Goal: Find specific page/section: Find specific page/section

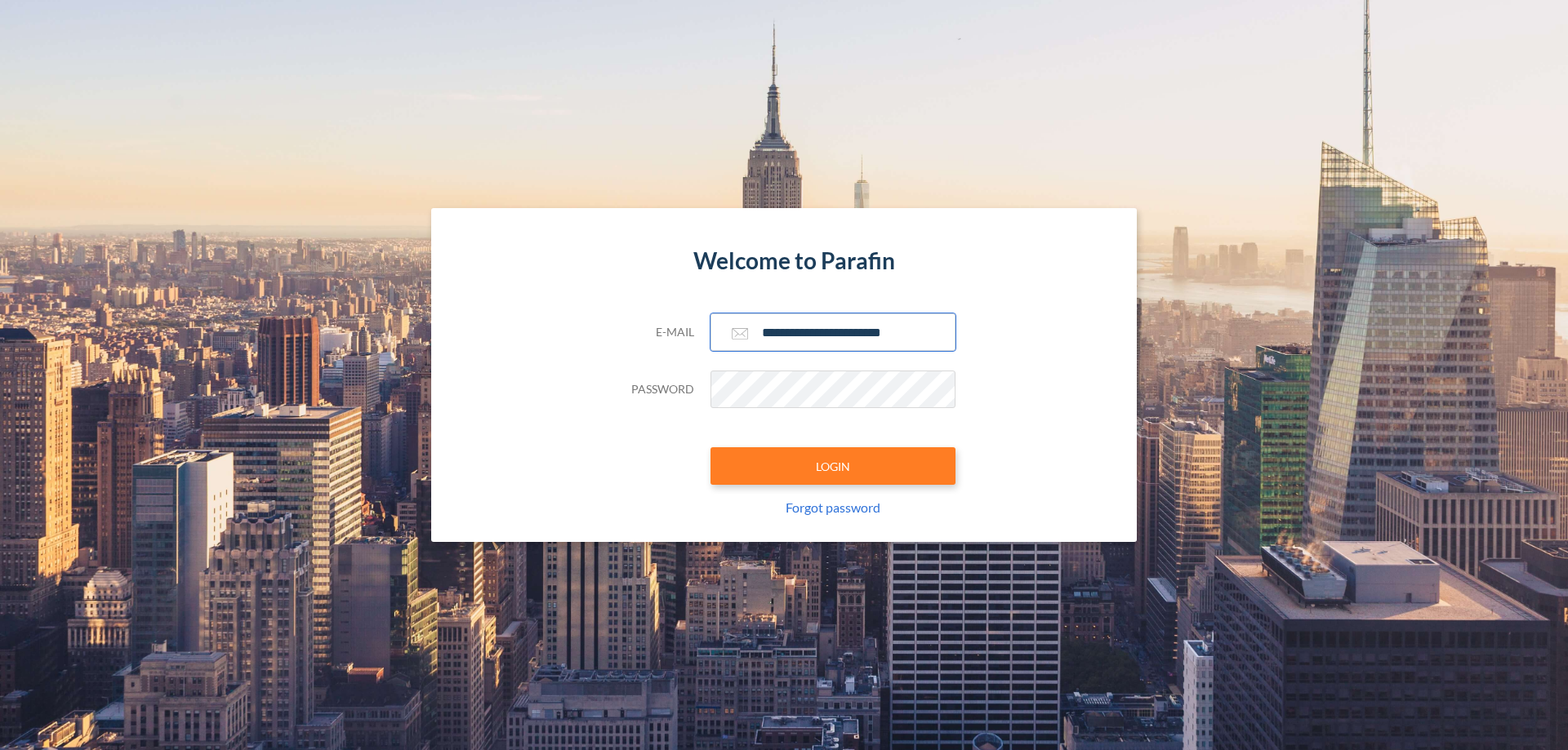
type input "**********"
click at [833, 466] on button "LOGIN" at bounding box center [833, 465] width 245 height 37
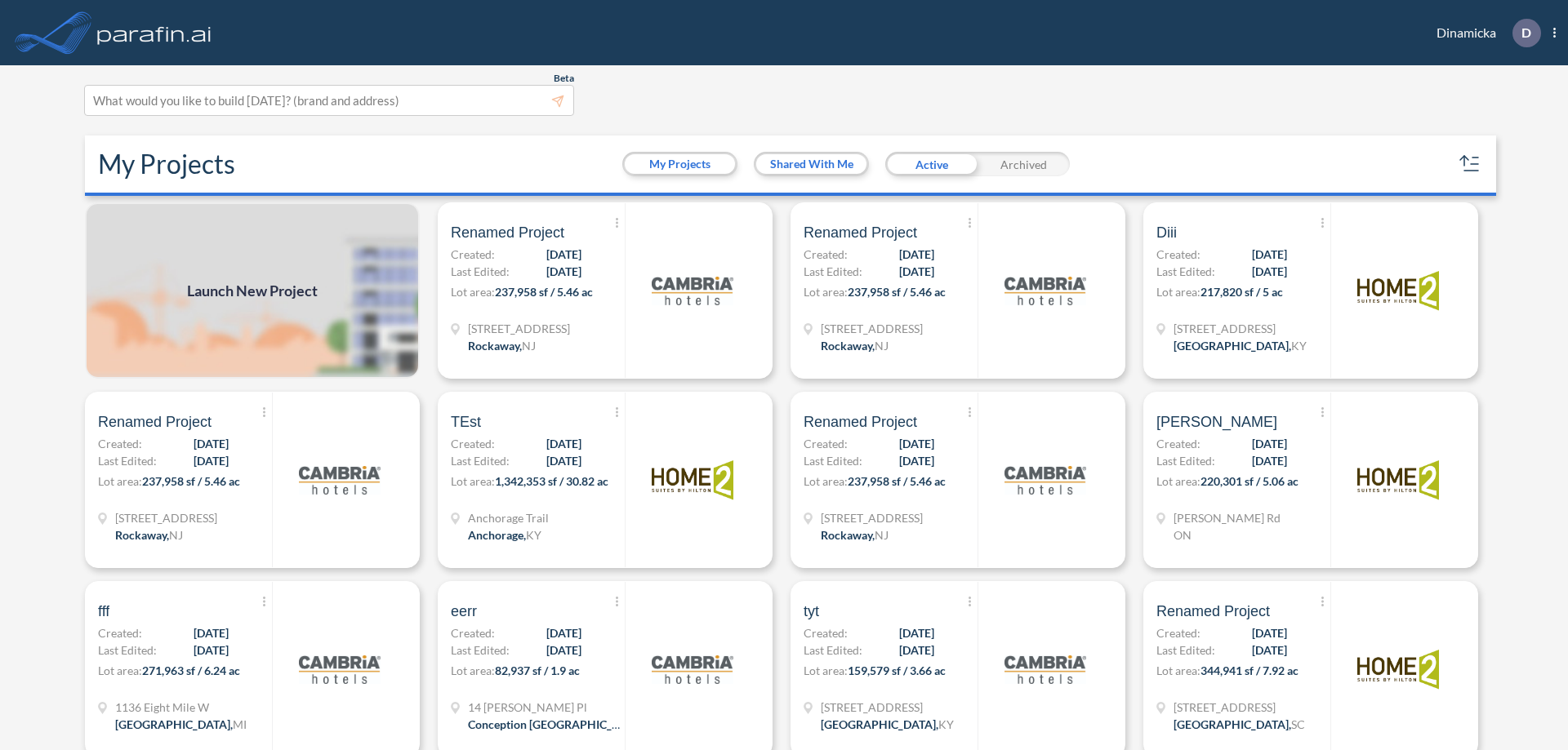
scroll to position [4, 0]
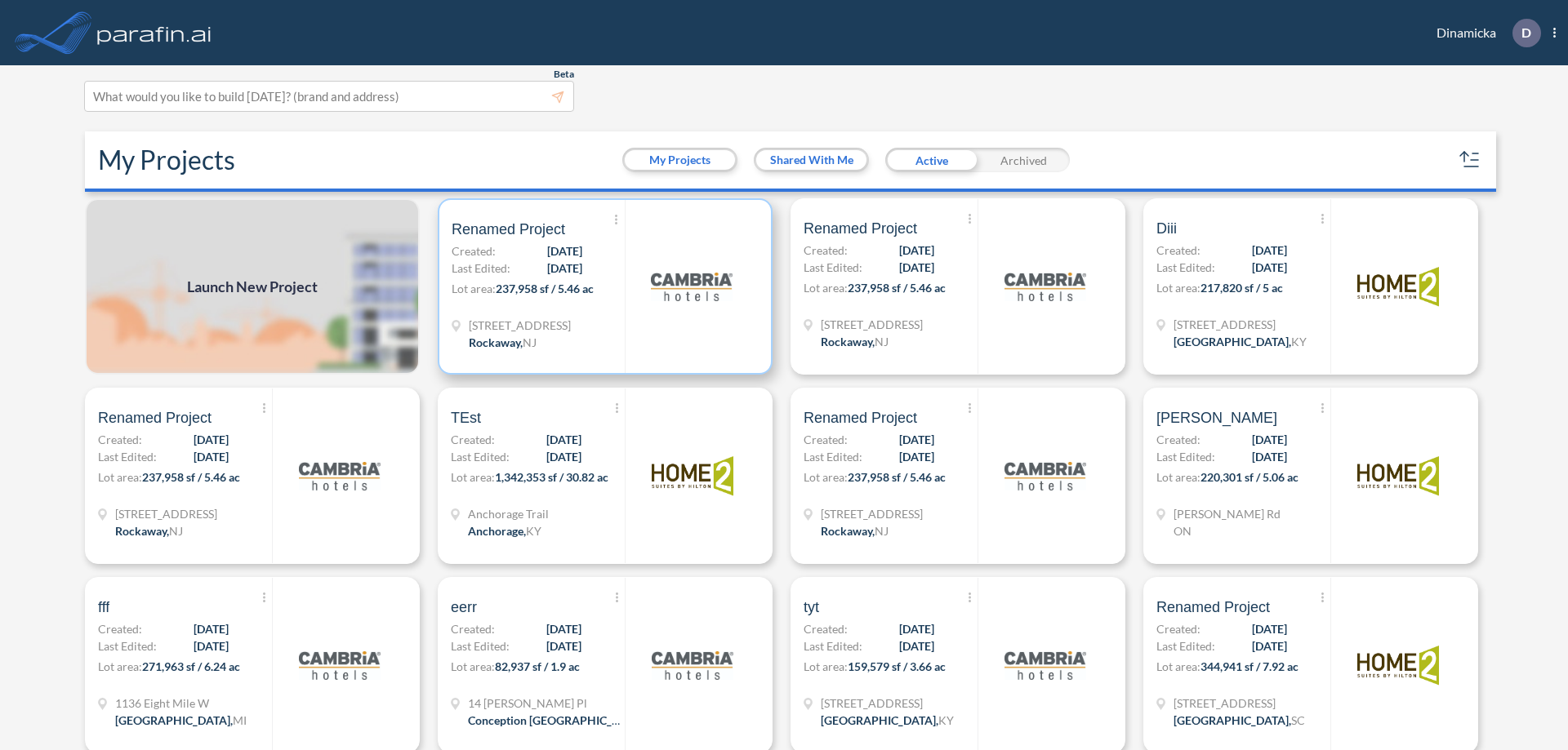
click at [602, 287] on p "Lot area: 237,958 sf / 5.46 ac" at bounding box center [538, 291] width 173 height 23
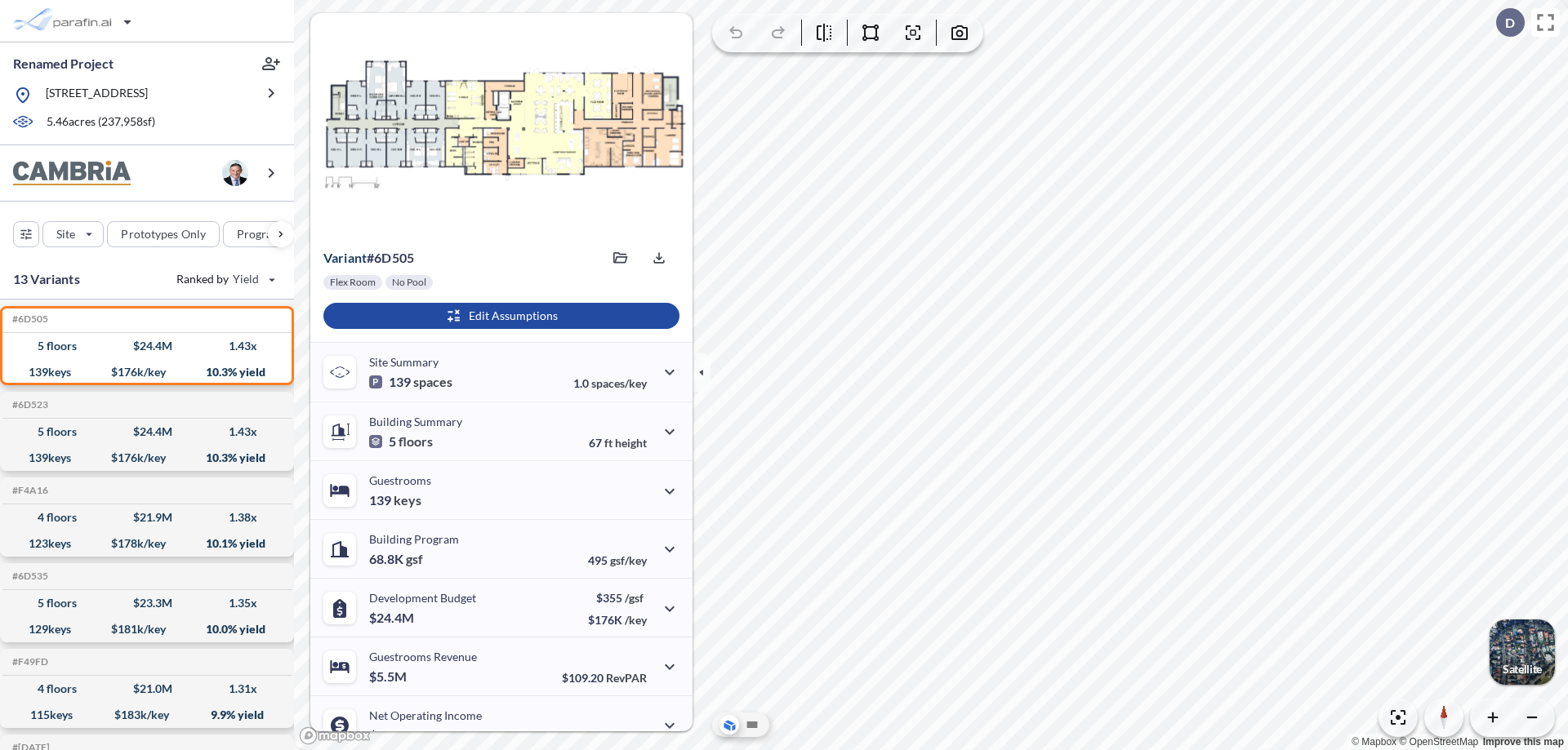
scroll to position [82, 0]
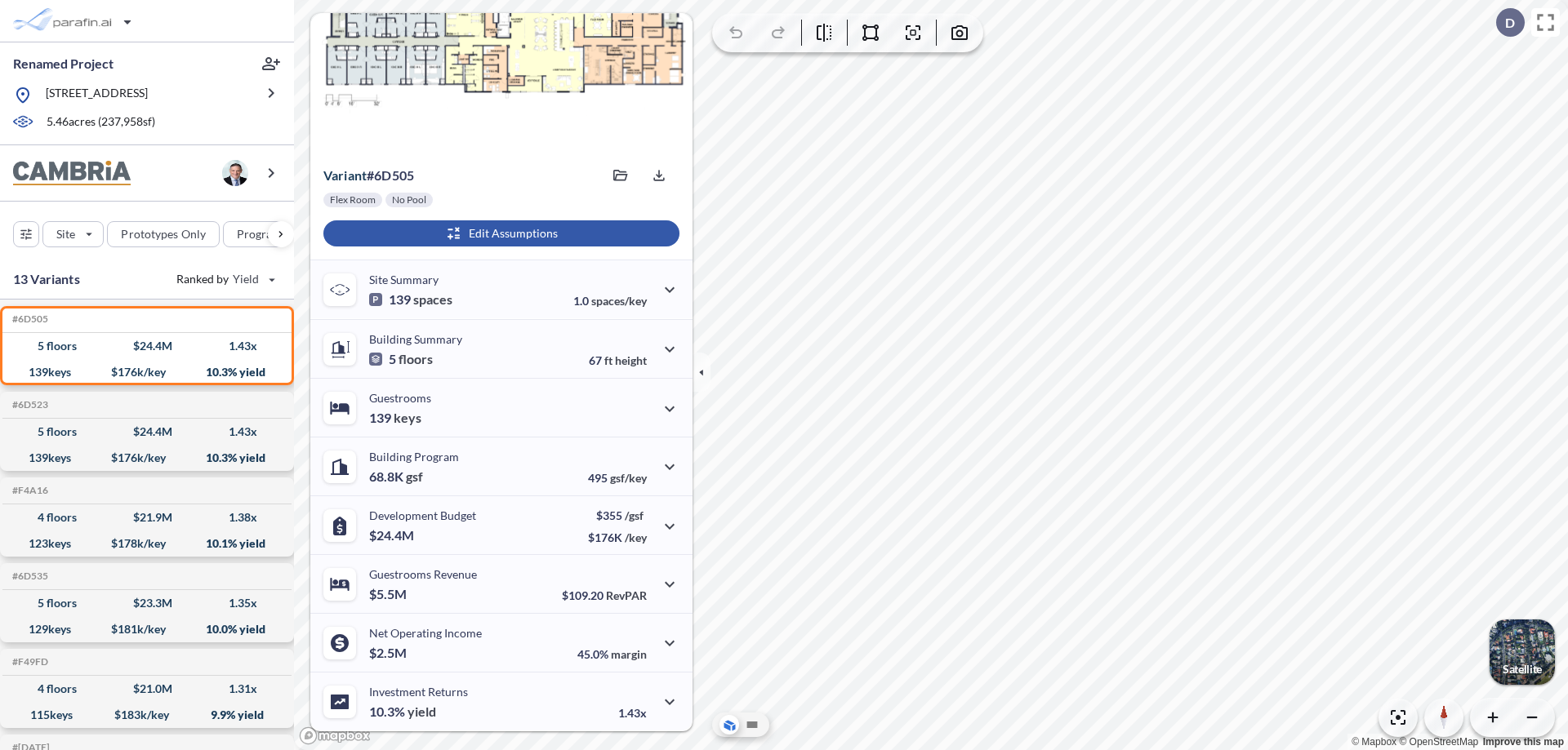
click at [499, 234] on div "button" at bounding box center [501, 233] width 356 height 26
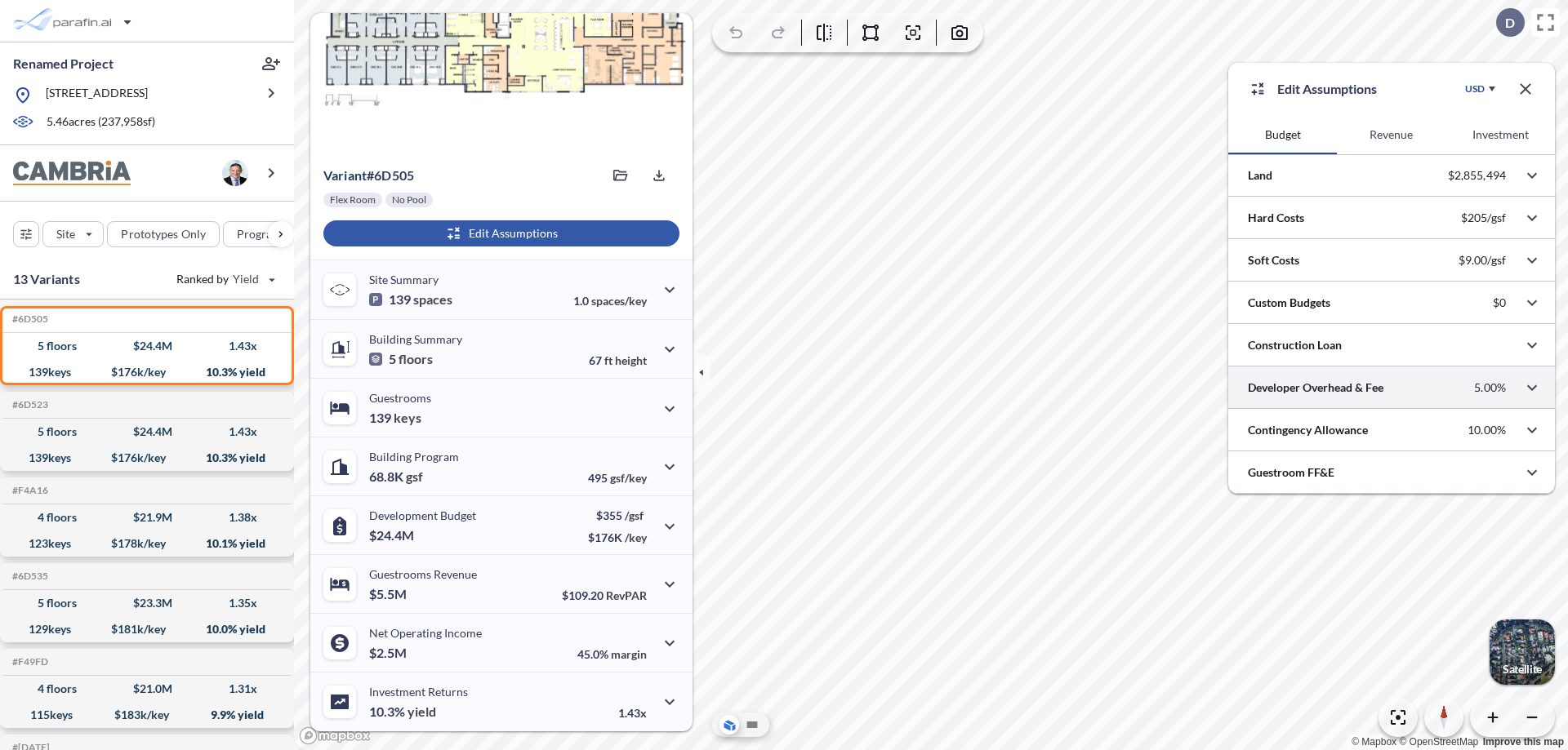
click at [1391, 388] on div at bounding box center [1390, 387] width 327 height 42
